Goal: Find specific page/section: Find specific page/section

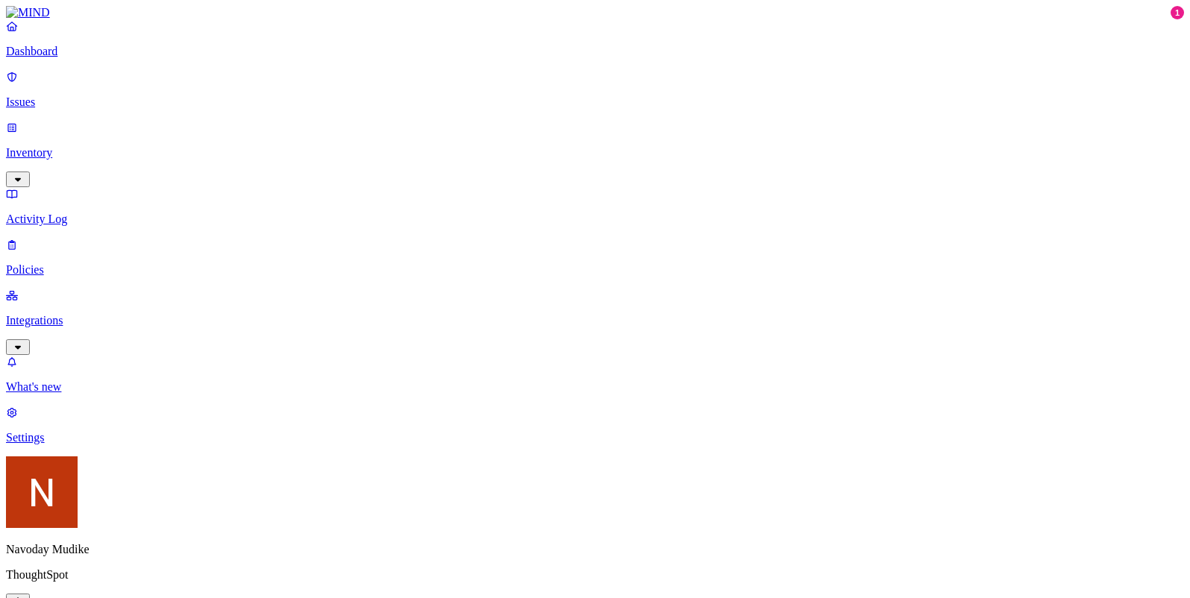
click at [87, 96] on p "Issues" at bounding box center [595, 102] width 1178 height 13
drag, startPoint x: 658, startPoint y: 19, endPoint x: 688, endPoint y: 7, distance: 32.4
